Goal: Task Accomplishment & Management: Manage account settings

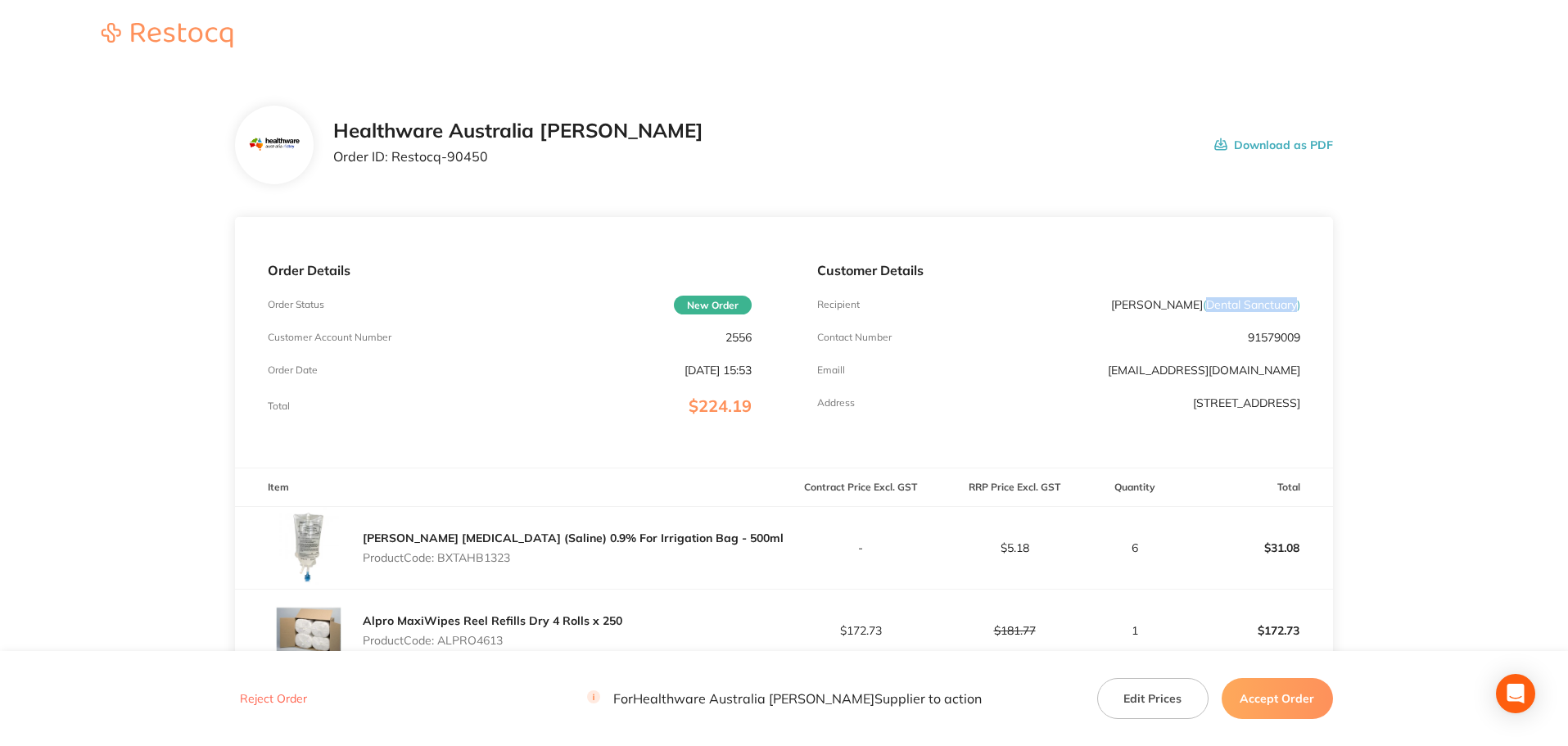
drag, startPoint x: 1199, startPoint y: 309, endPoint x: 1293, endPoint y: 311, distance: 94.0
click at [1293, 311] on span "( [GEOGRAPHIC_DATA] )" at bounding box center [1252, 305] width 98 height 15
copy span "Dental Sanctuary"
drag, startPoint x: 468, startPoint y: 159, endPoint x: 391, endPoint y: 174, distance: 78.4
click at [391, 174] on div "Healthware Australia [PERSON_NAME] Order ID: Restocq- 90450 Download as PDF" at bounding box center [784, 145] width 1098 height 79
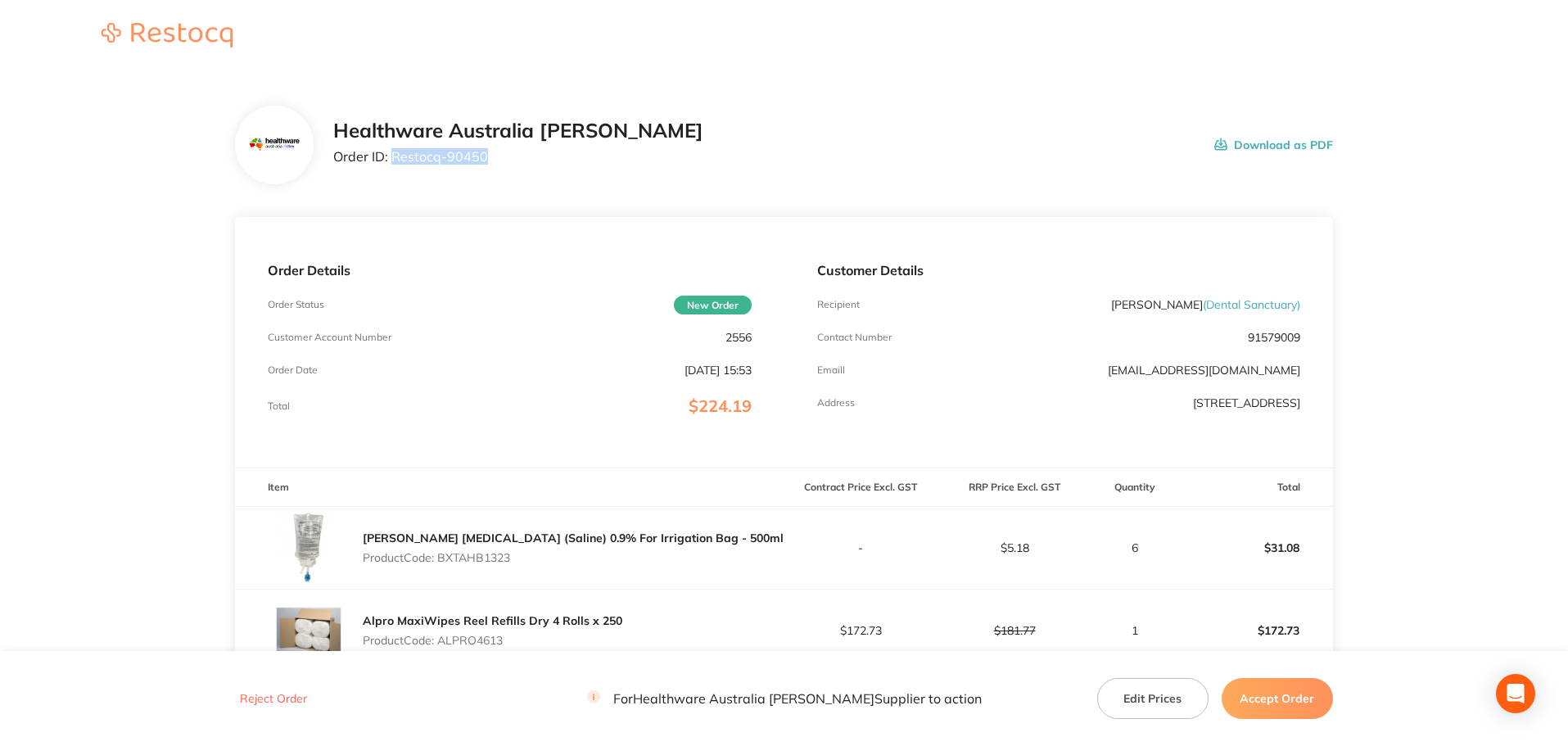
copy p "Restocq- 90450"
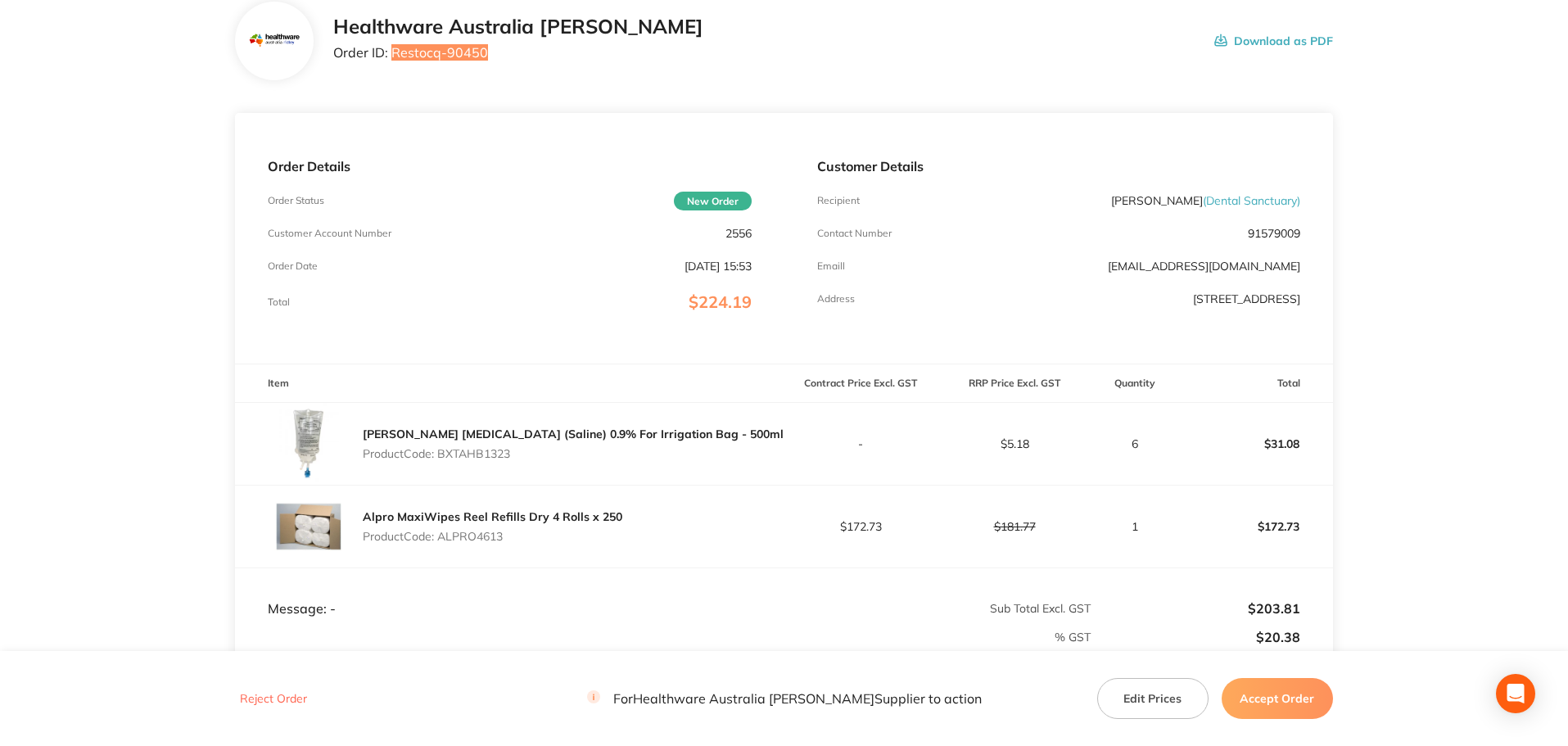
scroll to position [246, 0]
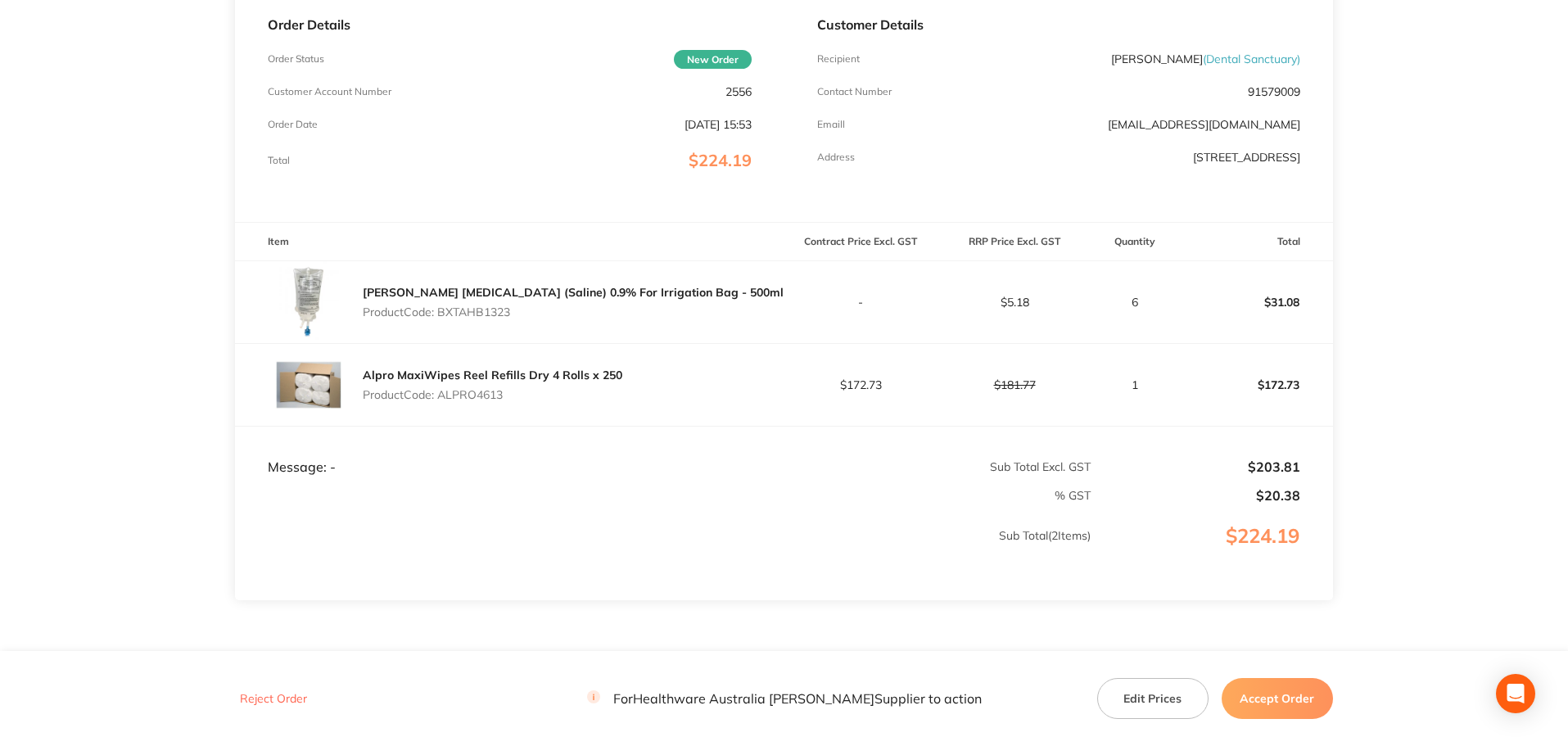
click at [498, 307] on p "Product Code: BXTAHB1323" at bounding box center [573, 312] width 421 height 13
copy p "BXTAHB1323"
click at [490, 396] on p "Product Code: ALPRO4613" at bounding box center [492, 395] width 260 height 13
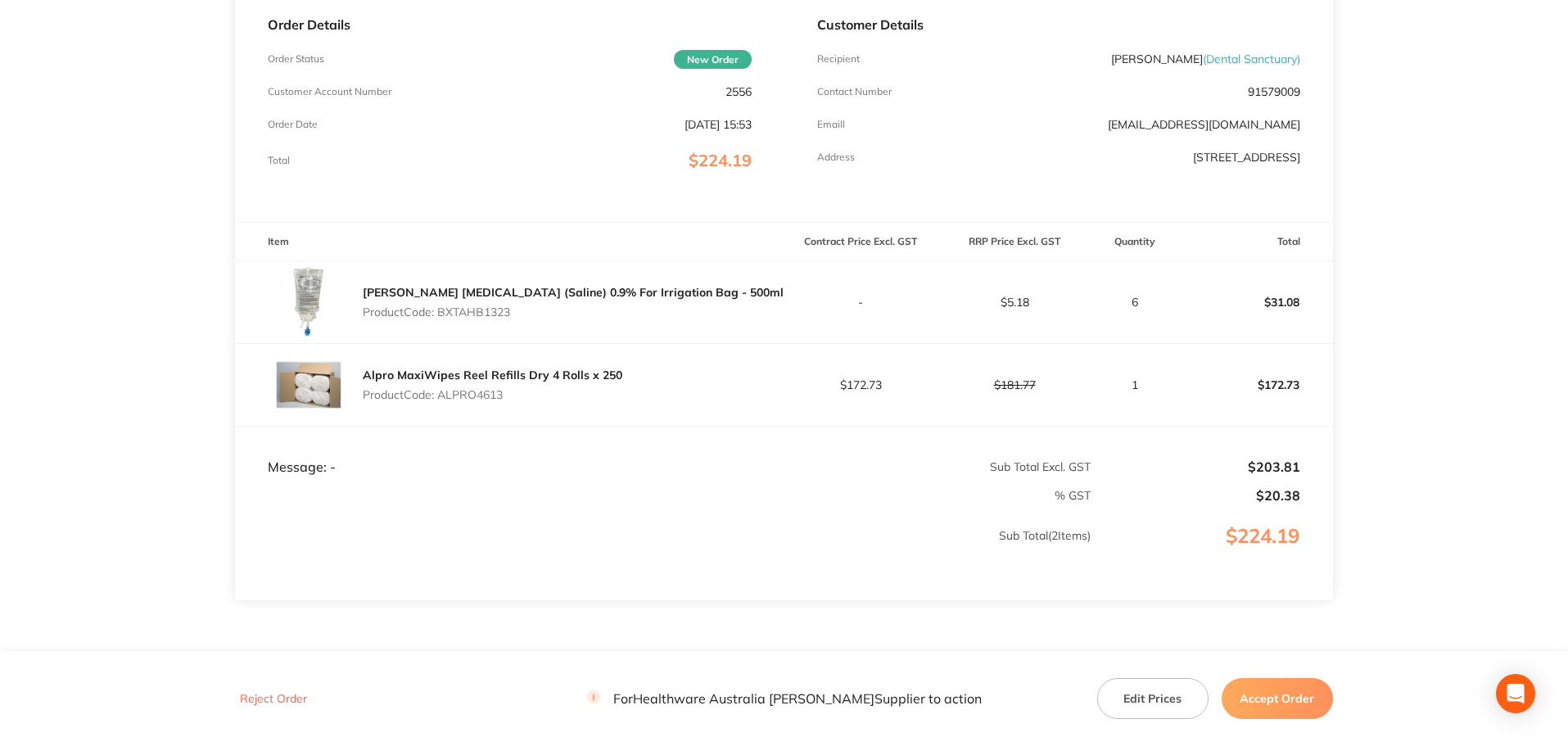
copy p "ALPRO4613"
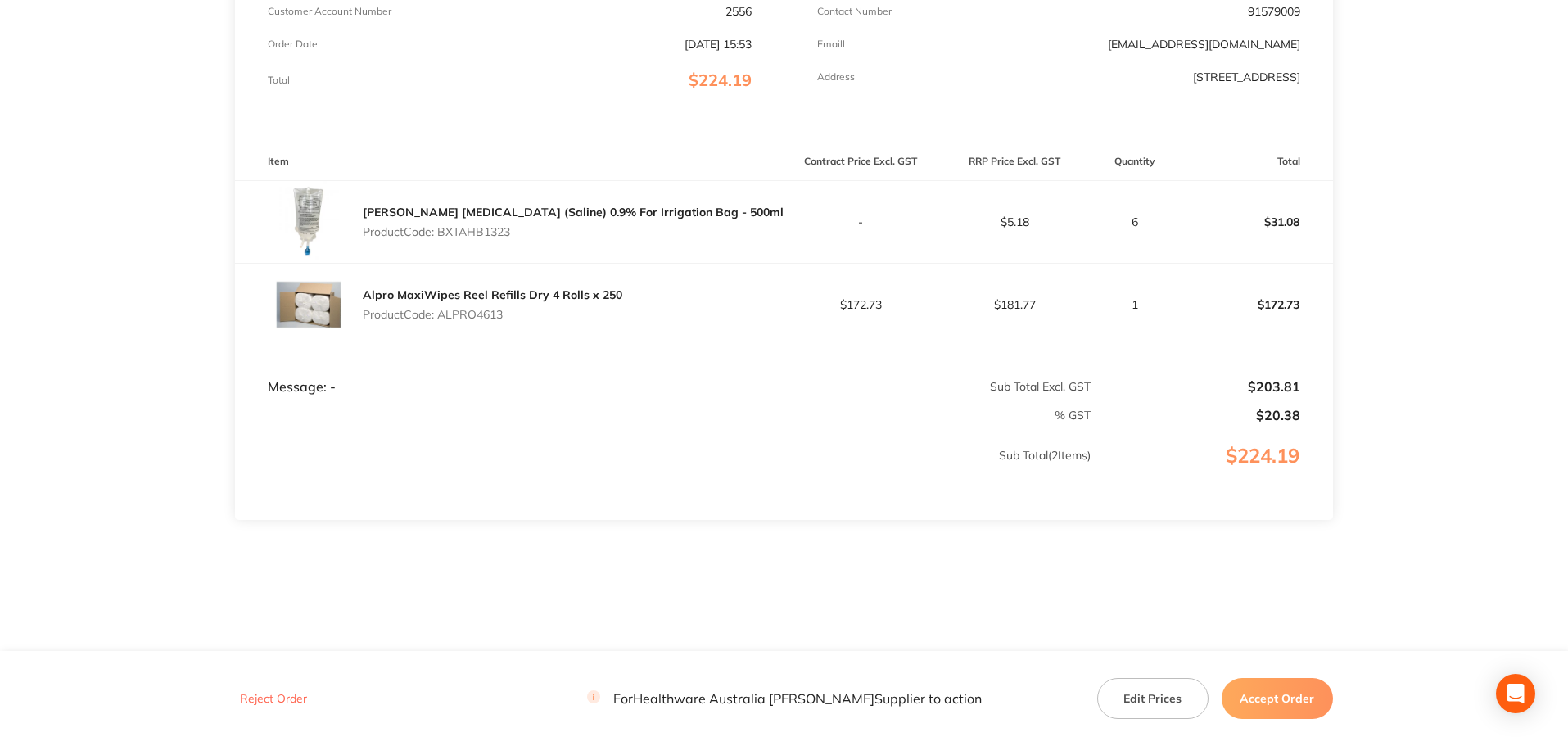
click at [1299, 696] on button "Accept Order" at bounding box center [1277, 699] width 112 height 41
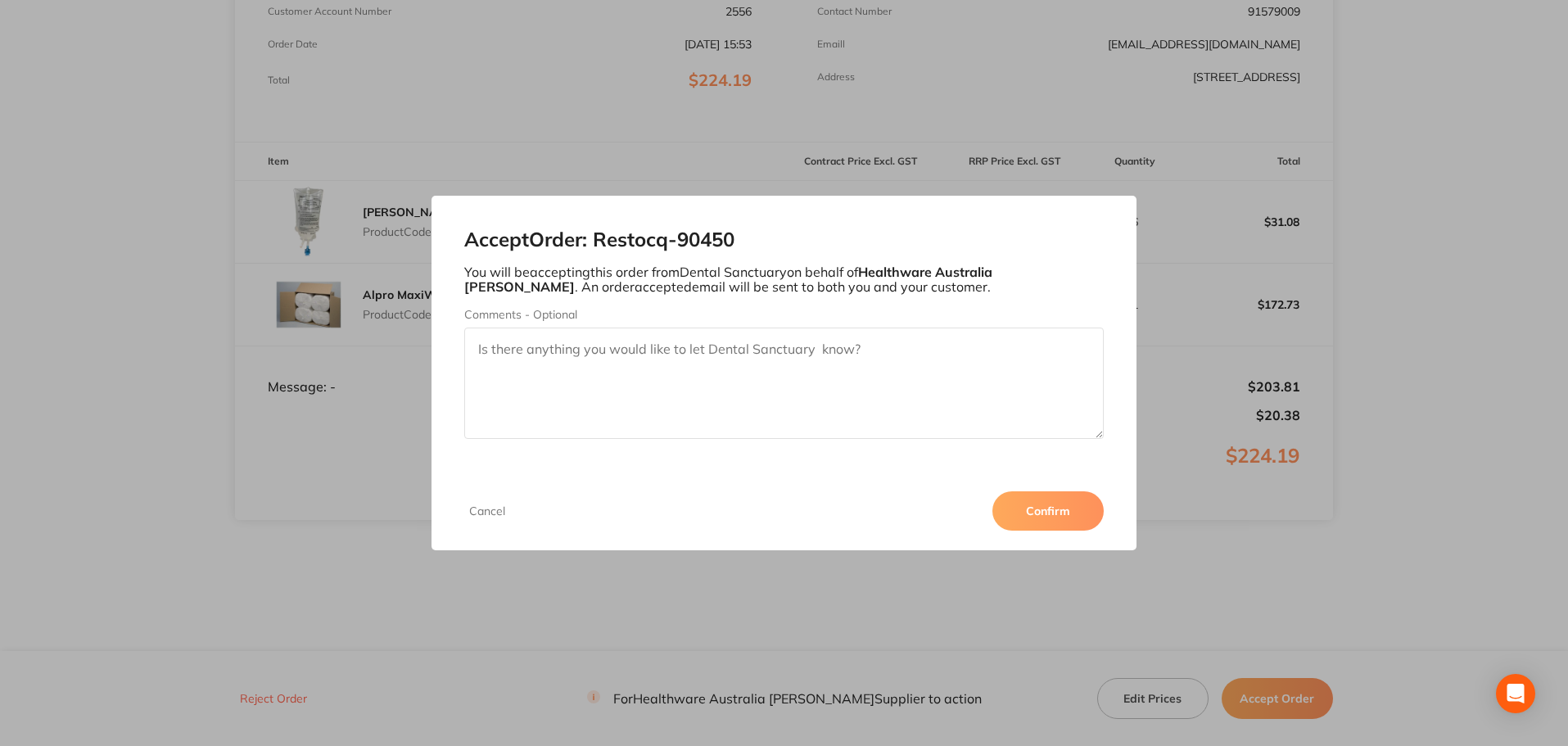
click at [1030, 516] on button "Confirm" at bounding box center [1048, 511] width 112 height 39
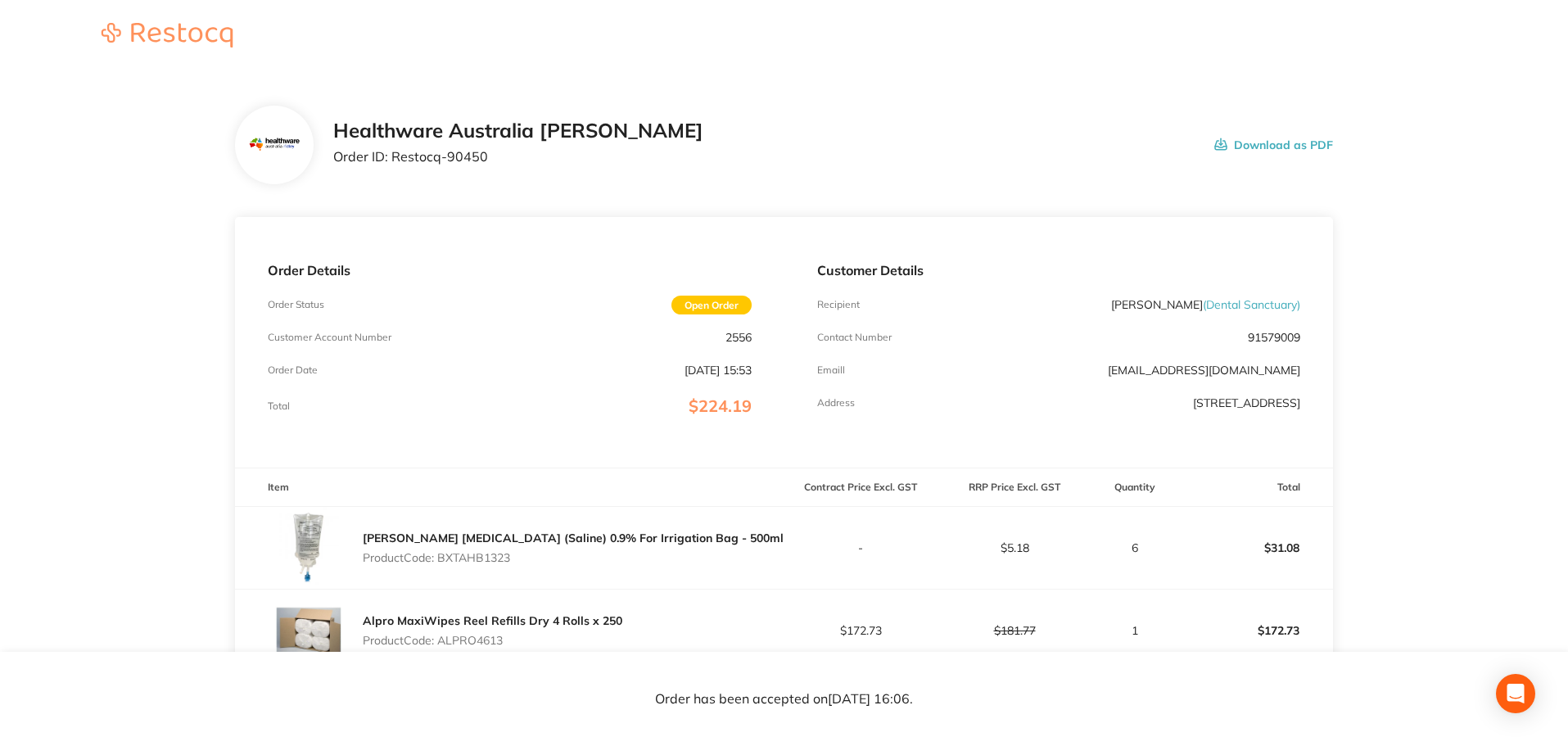
scroll to position [326, 0]
